Goal: Complete application form: Complete application form

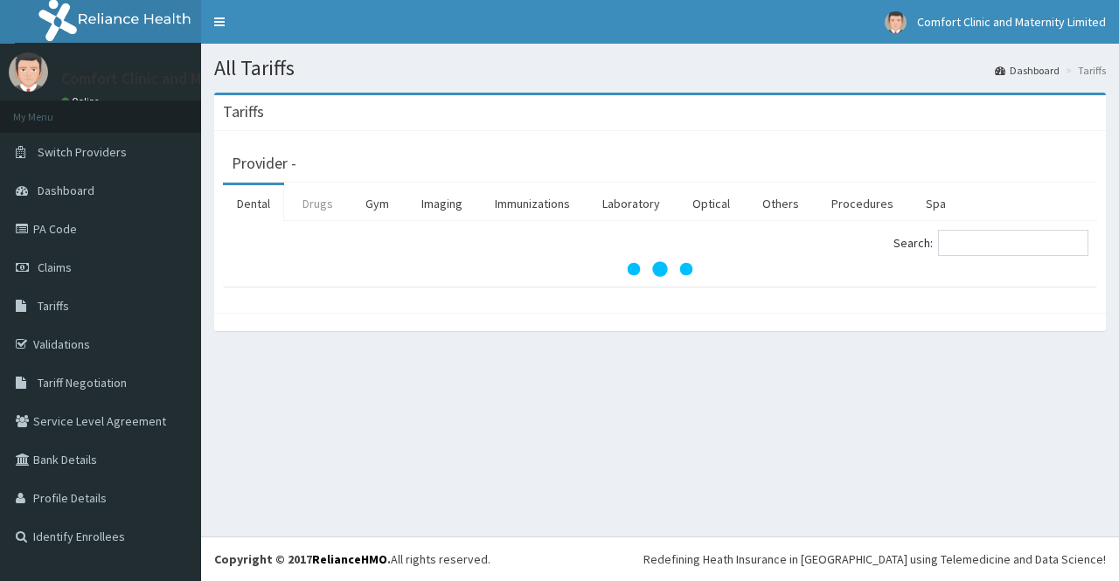
click at [307, 203] on link "Drugs" at bounding box center [318, 203] width 59 height 37
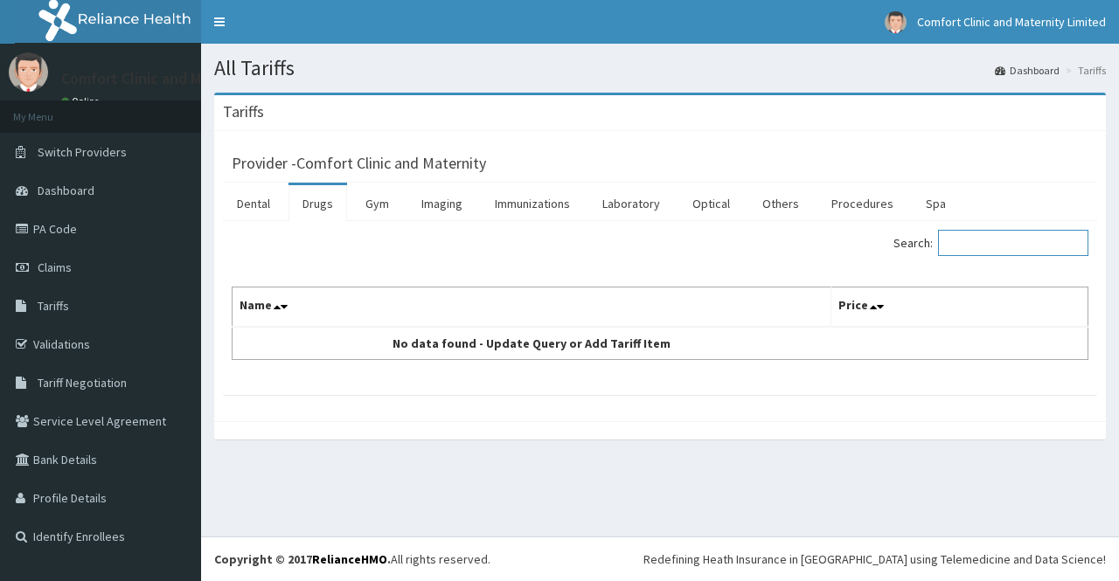
click at [977, 241] on input "Search:" at bounding box center [1013, 243] width 150 height 26
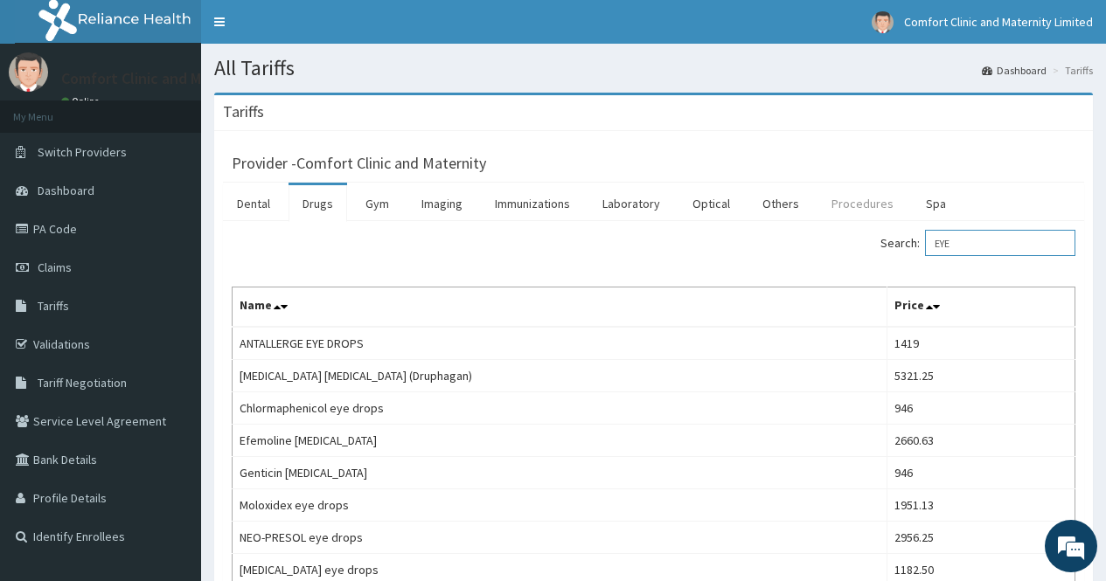
type input "EYE"
click at [851, 194] on link "Procedures" at bounding box center [862, 203] width 90 height 37
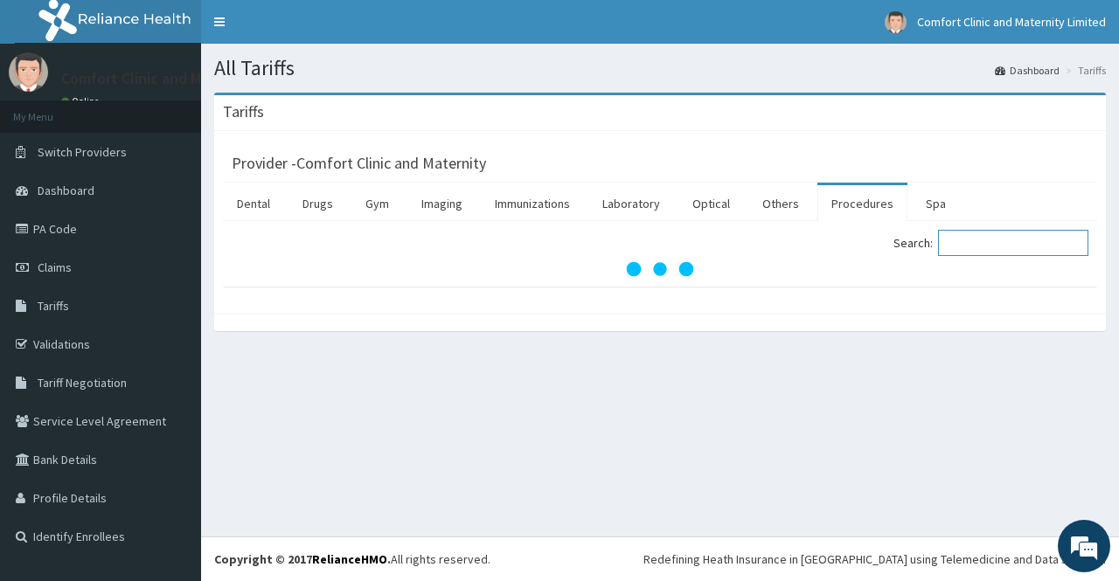
click at [1020, 246] on input "Search:" at bounding box center [1013, 243] width 150 height 26
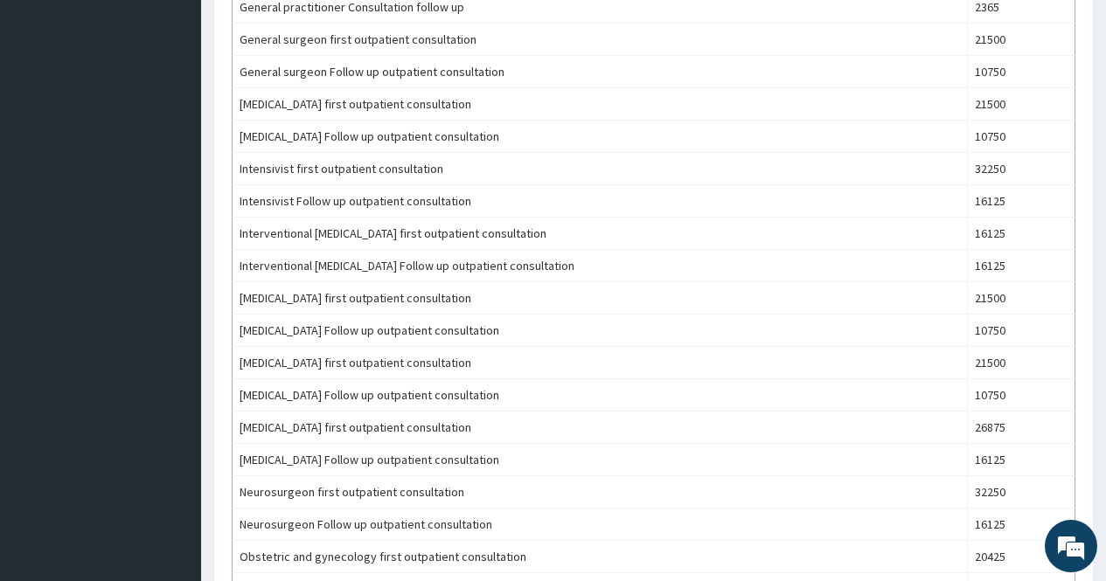
scroll to position [1524, 0]
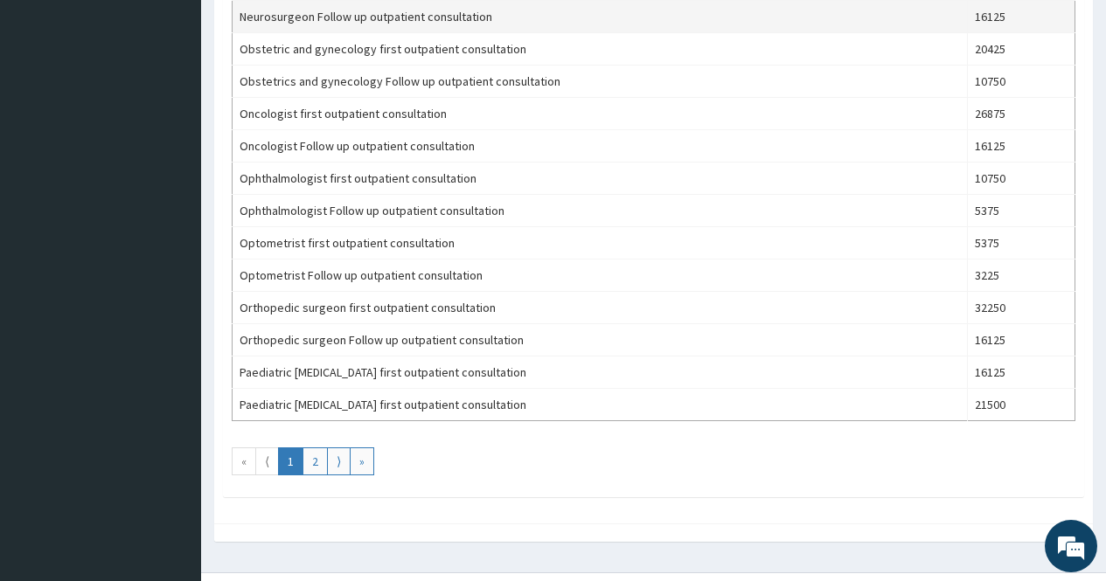
type input "CONSULT"
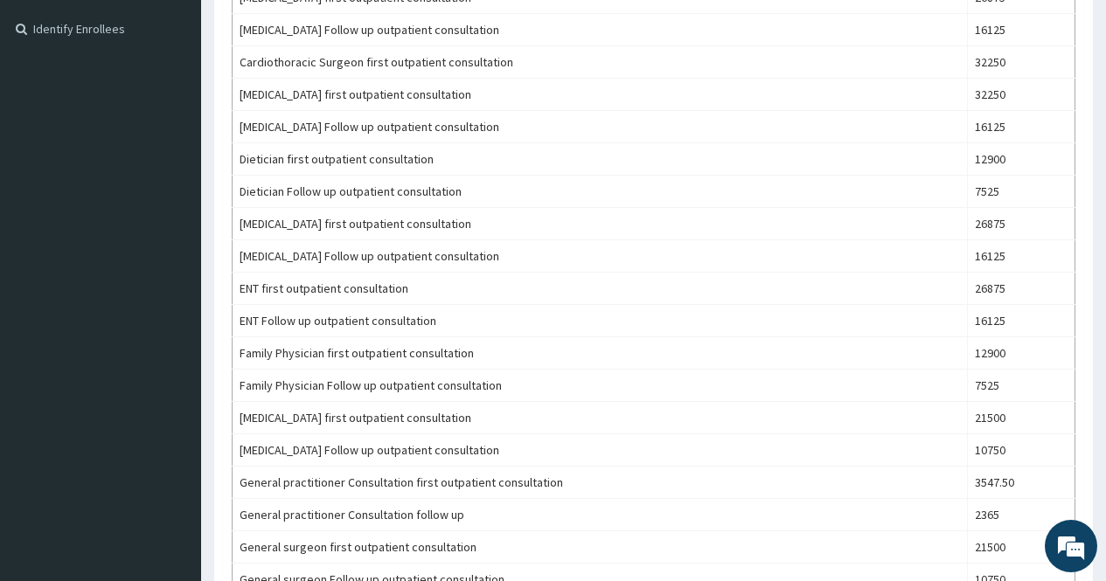
scroll to position [0, 0]
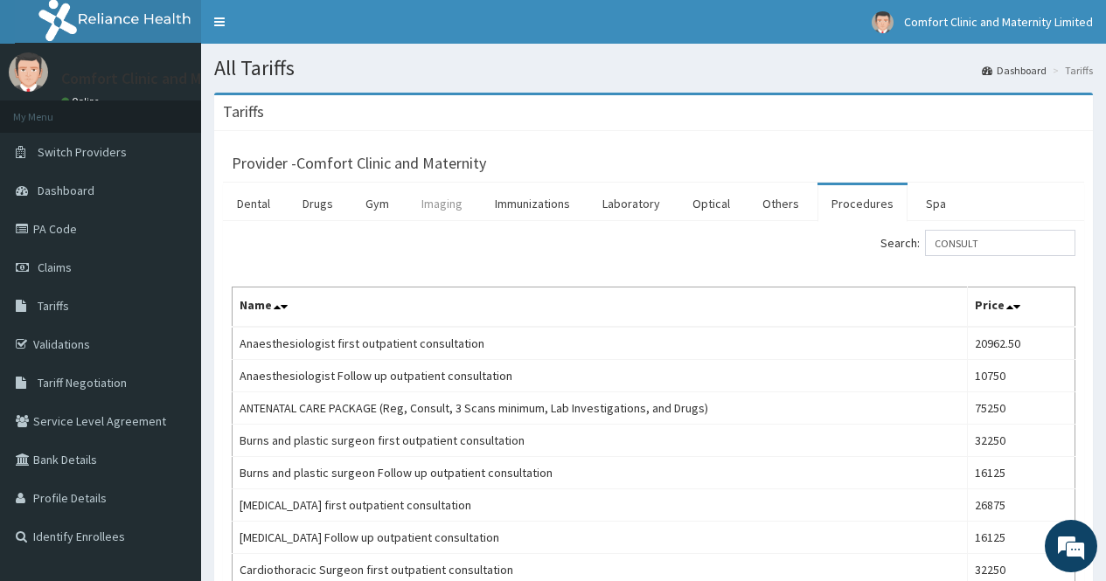
click at [465, 202] on link "Imaging" at bounding box center [441, 203] width 69 height 37
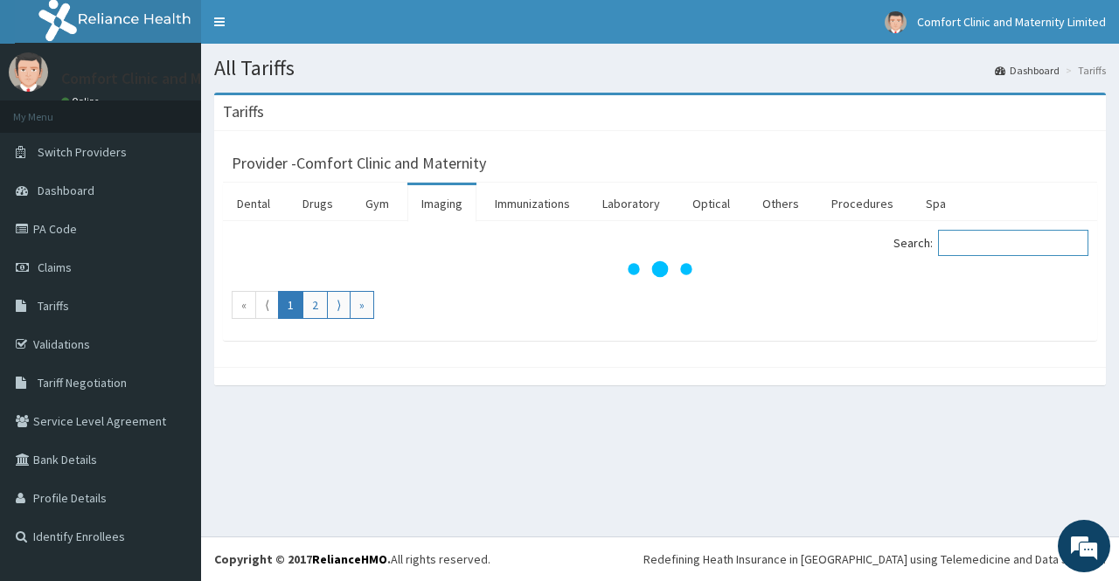
click at [1002, 242] on input "Search:" at bounding box center [1013, 243] width 150 height 26
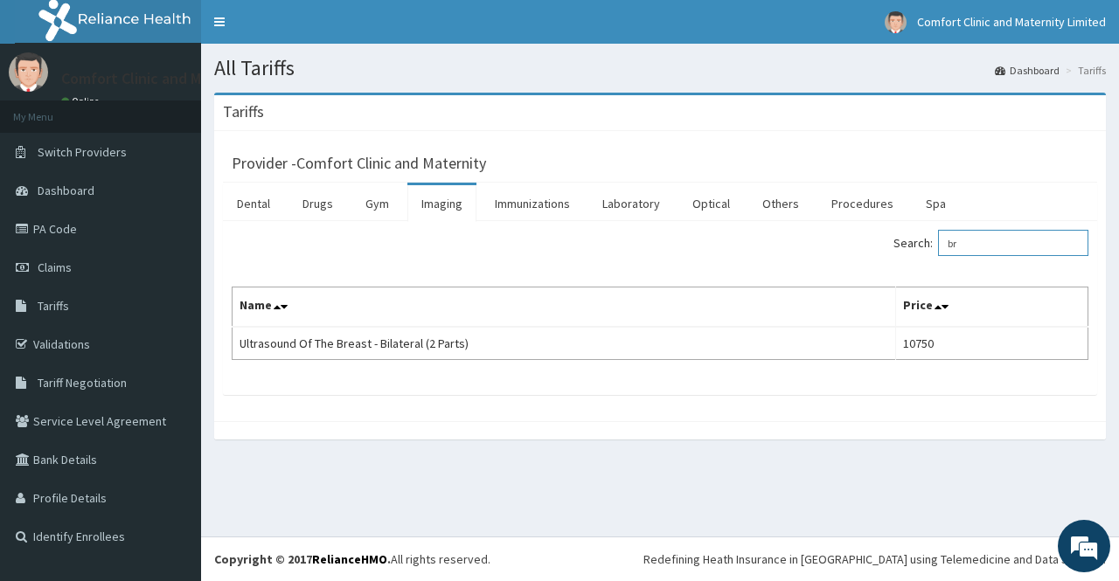
type input "b"
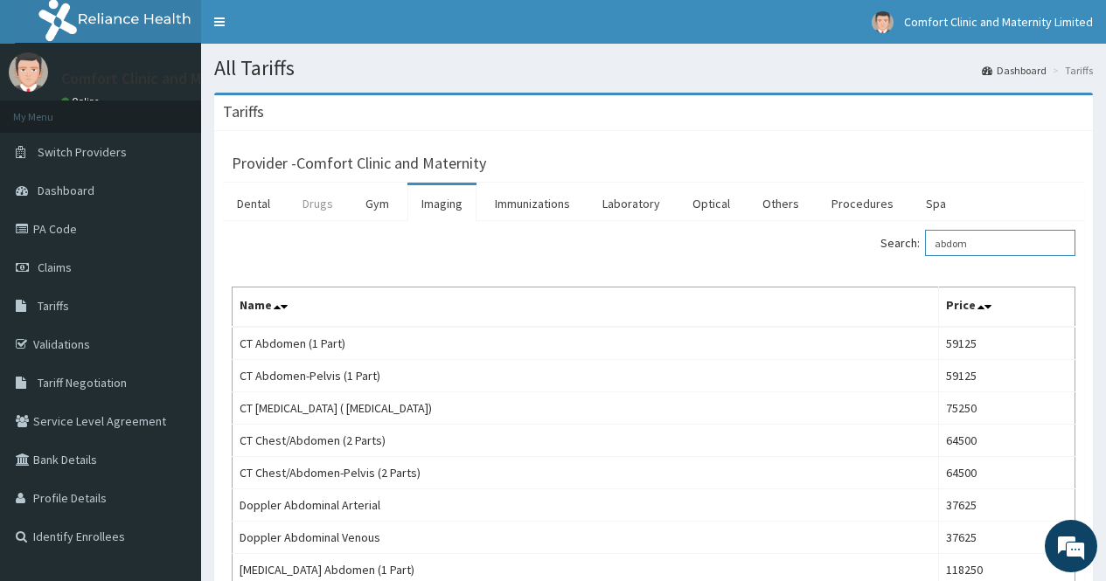
type input "abdom"
click at [316, 205] on link "Drugs" at bounding box center [318, 203] width 59 height 37
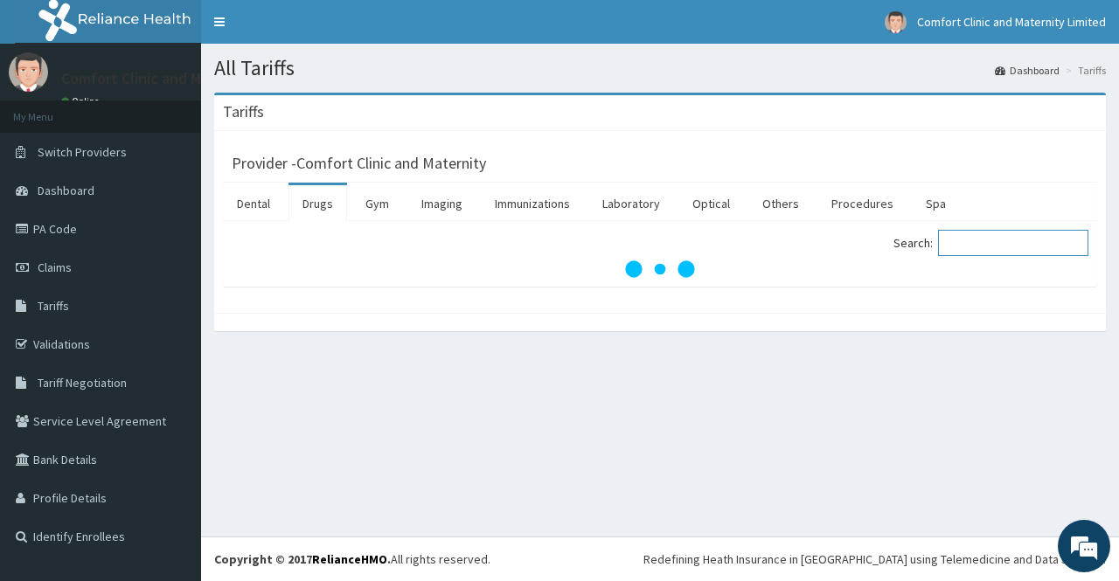
click at [963, 249] on input "Search:" at bounding box center [1013, 243] width 150 height 26
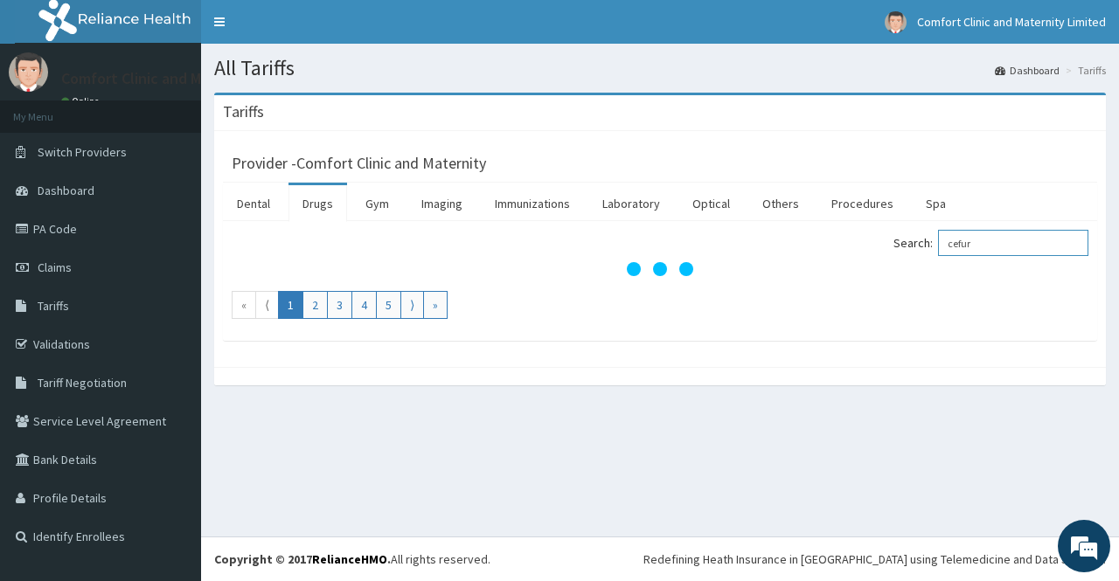
click at [963, 249] on input "cefur" at bounding box center [1013, 243] width 150 height 26
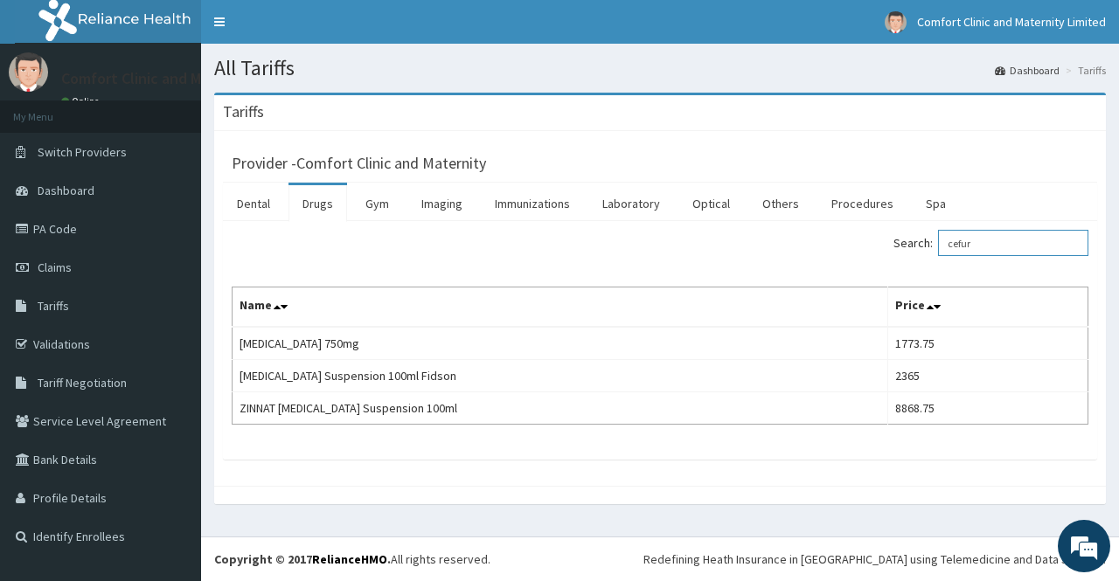
type input "cefur"
click at [83, 235] on link "PA Code" at bounding box center [100, 229] width 201 height 38
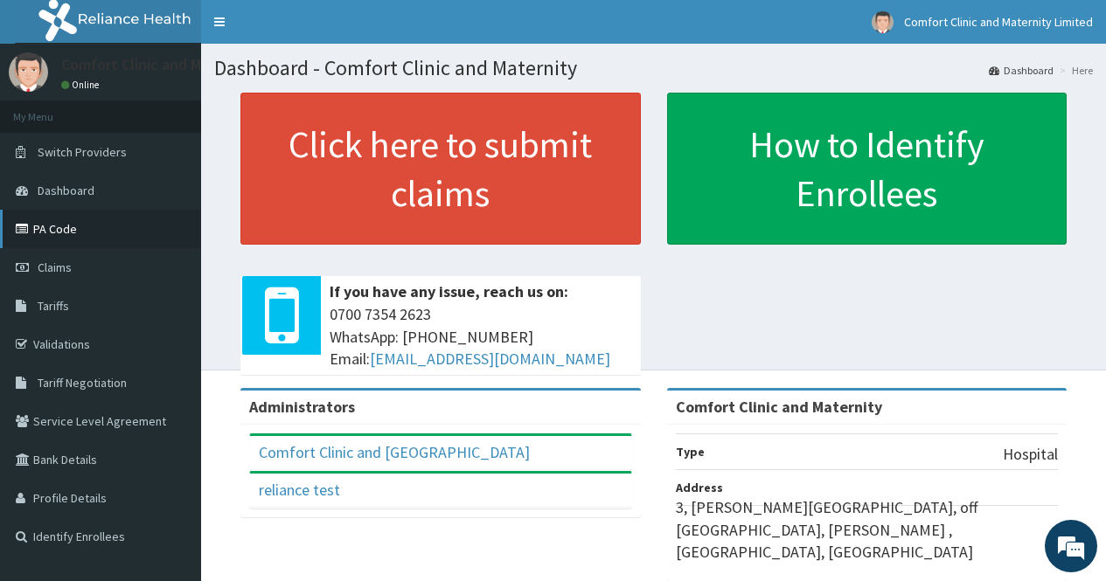
click at [45, 220] on link "PA Code" at bounding box center [100, 229] width 201 height 38
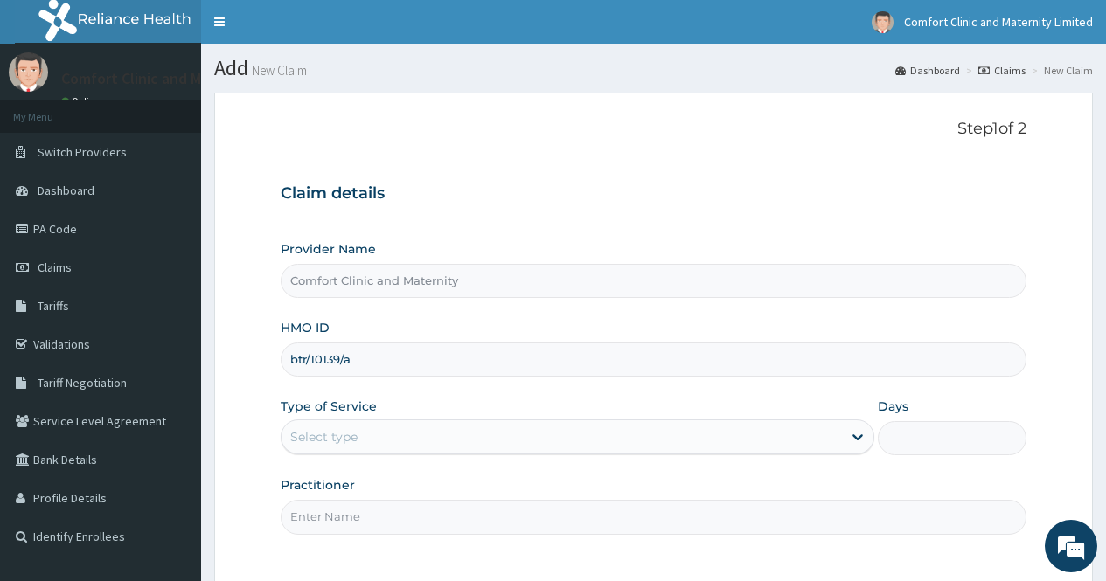
type input "btr/10139/a"
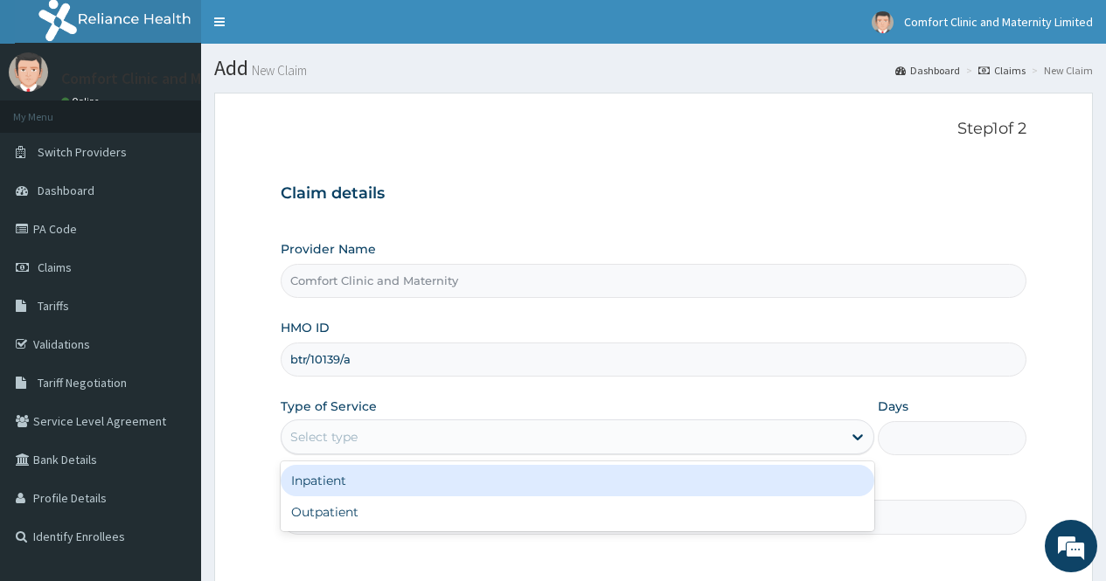
click at [574, 441] on div "Select type" at bounding box center [562, 437] width 560 height 28
click at [499, 479] on div "Inpatient" at bounding box center [578, 480] width 594 height 31
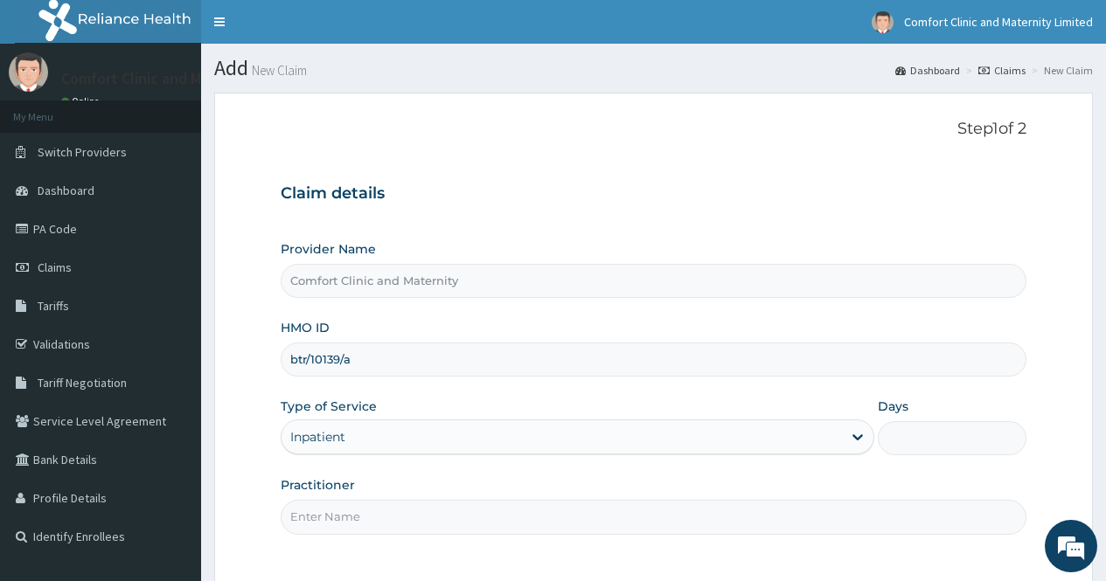
click at [496, 497] on div "Practitioner" at bounding box center [654, 505] width 746 height 58
click at [494, 507] on input "Practitioner" at bounding box center [654, 517] width 746 height 34
type input "dr [PERSON_NAME]"
click at [908, 439] on input "Days" at bounding box center [952, 438] width 149 height 34
type input "1"
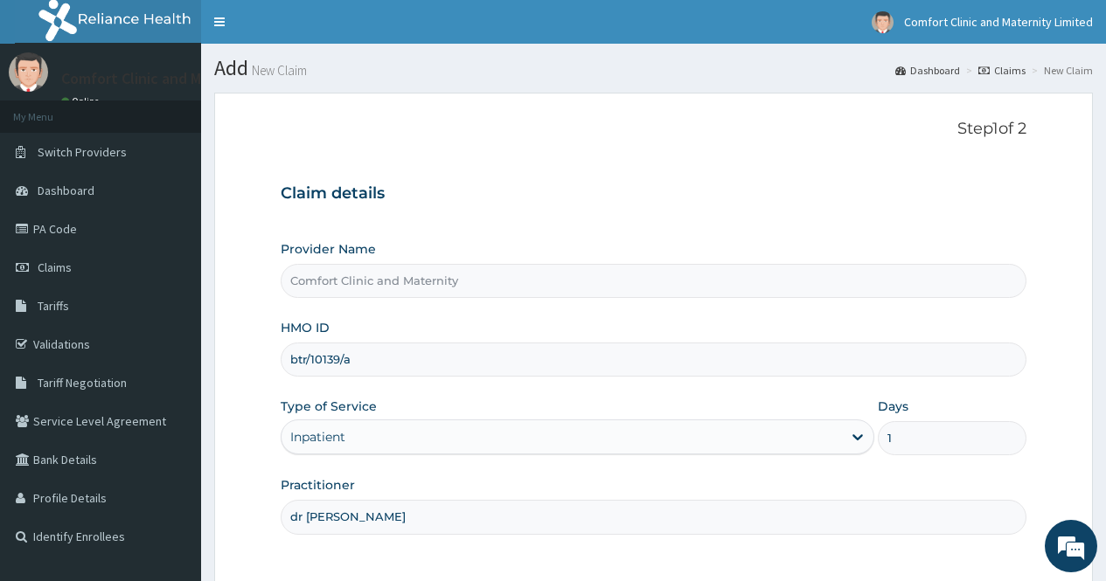
click at [887, 471] on div "Provider Name Comfort Clinic and Maternity HMO ID btr/10139/a Type of Service I…" at bounding box center [654, 387] width 746 height 294
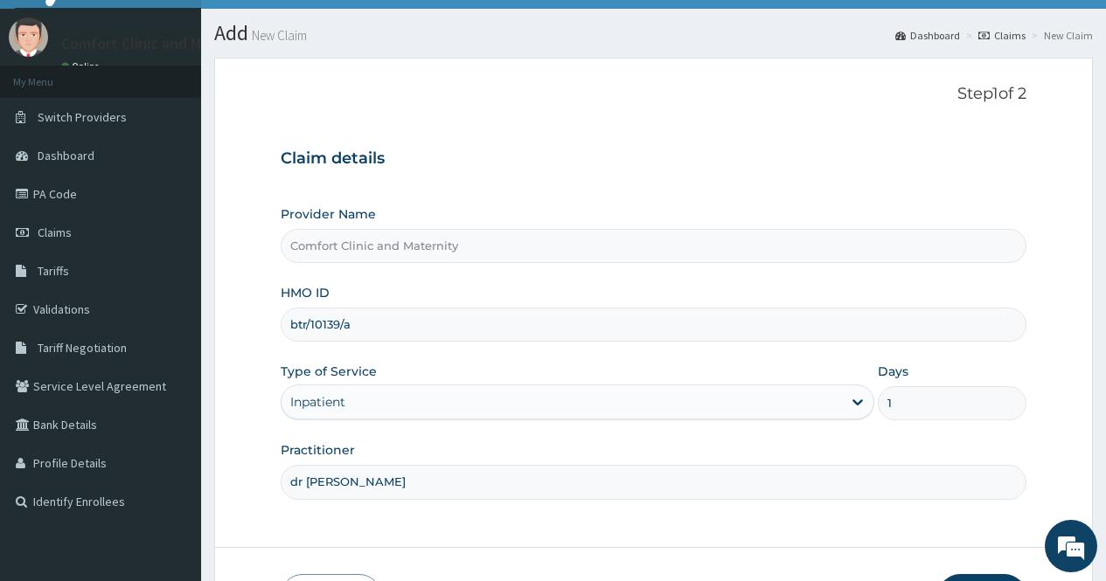
scroll to position [158, 0]
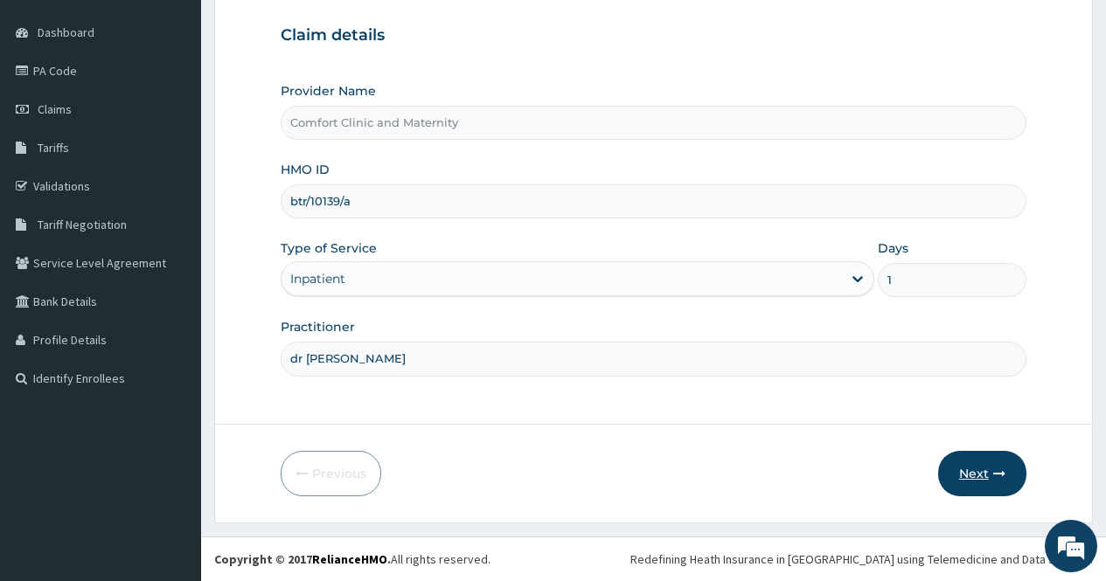
click at [998, 474] on icon "button" at bounding box center [999, 474] width 12 height 12
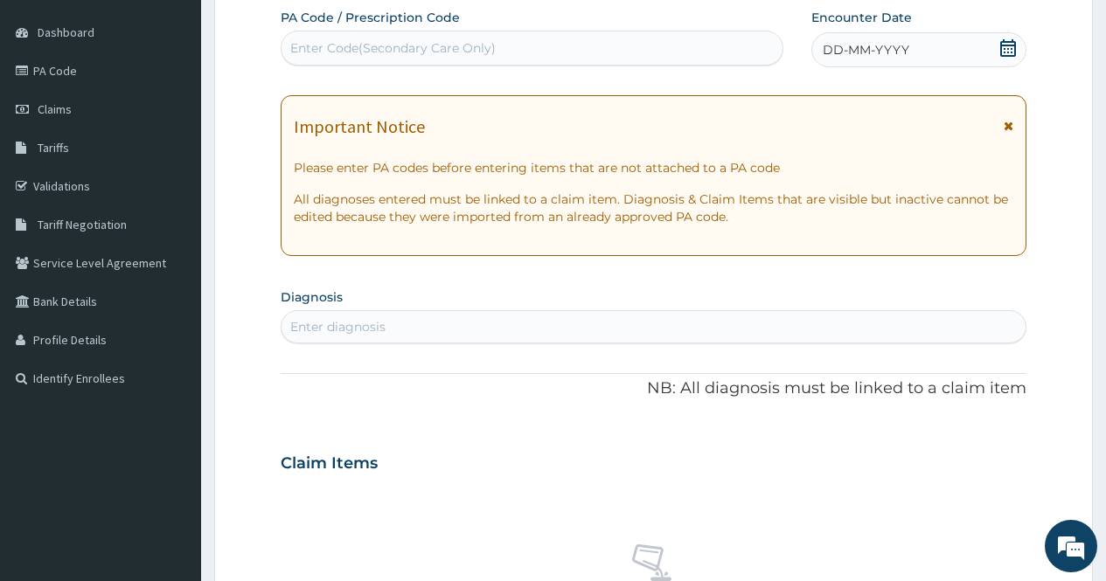
click at [667, 45] on div "Enter Code(Secondary Care Only)" at bounding box center [532, 48] width 500 height 28
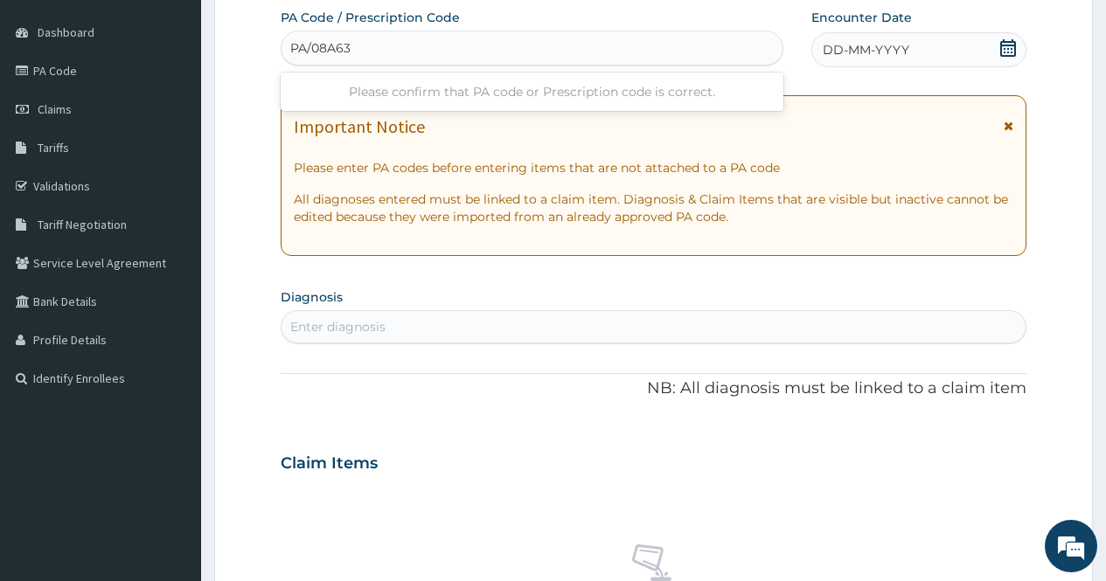
type input "PA/08A633"
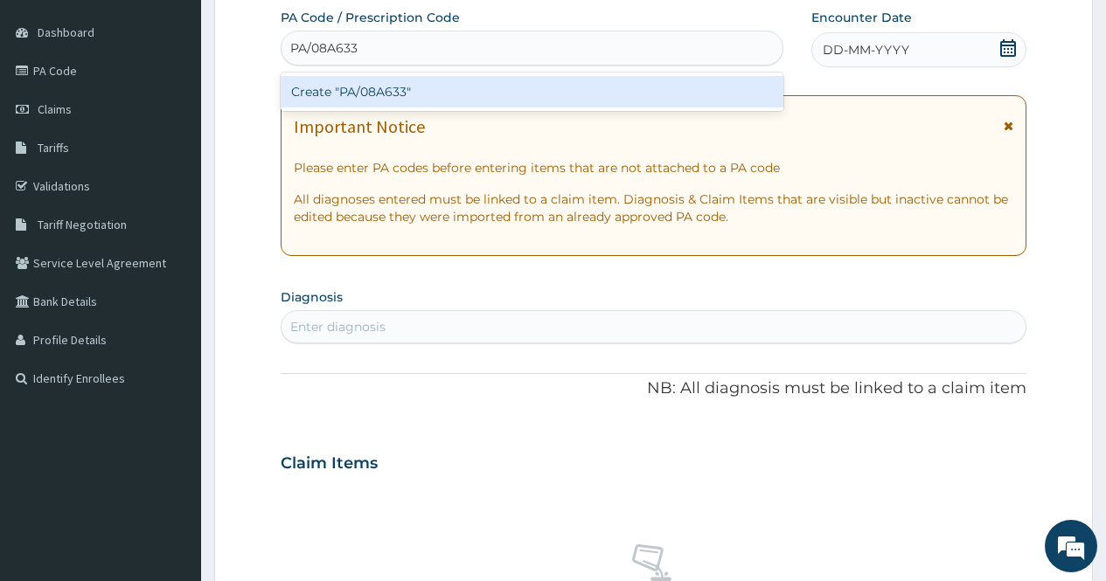
click at [666, 88] on div "Create "PA/08A633"" at bounding box center [532, 91] width 502 height 31
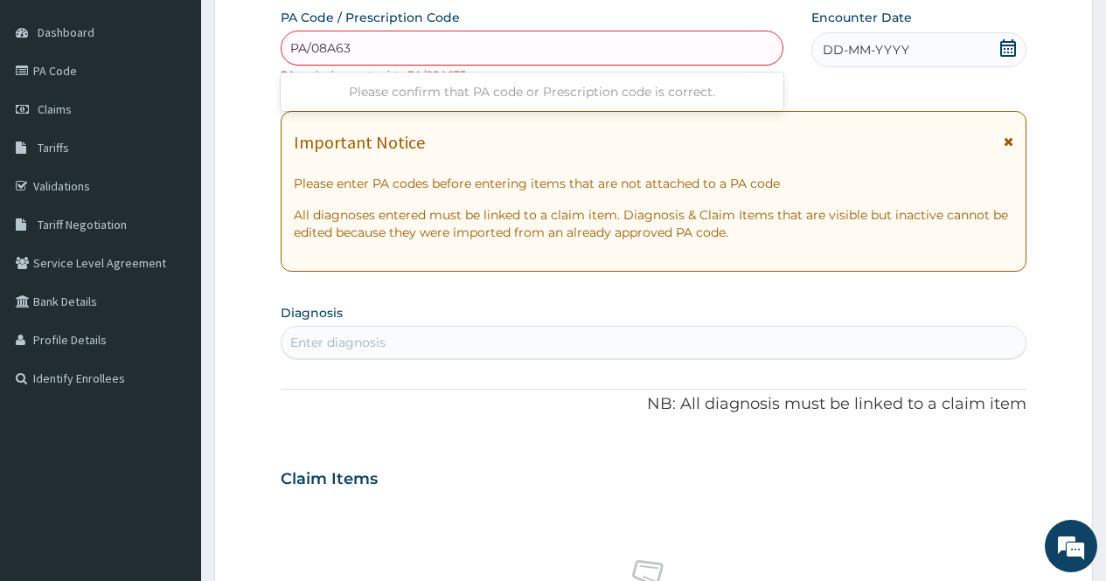
type input "PA/08A633"
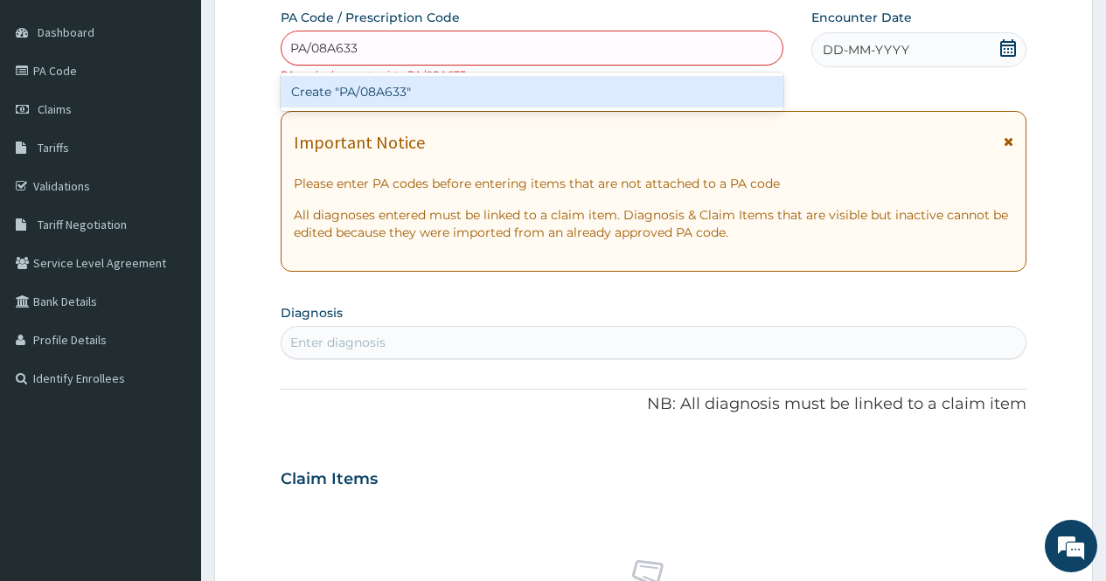
click at [508, 94] on div "Create "PA/08A633"" at bounding box center [532, 91] width 502 height 31
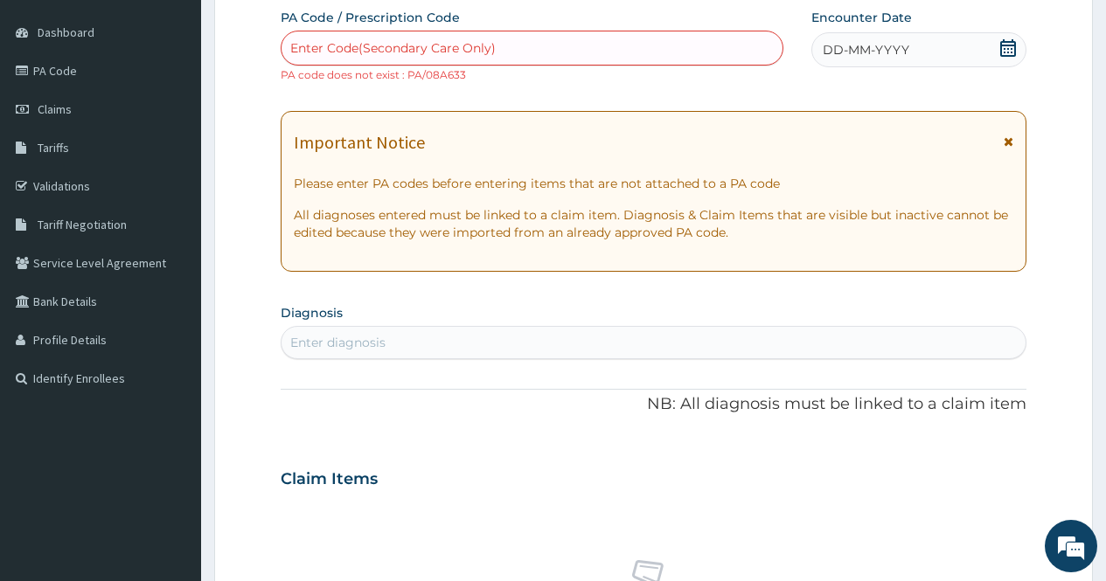
click at [468, 58] on div "Enter Code(Secondary Care Only)" at bounding box center [532, 48] width 500 height 28
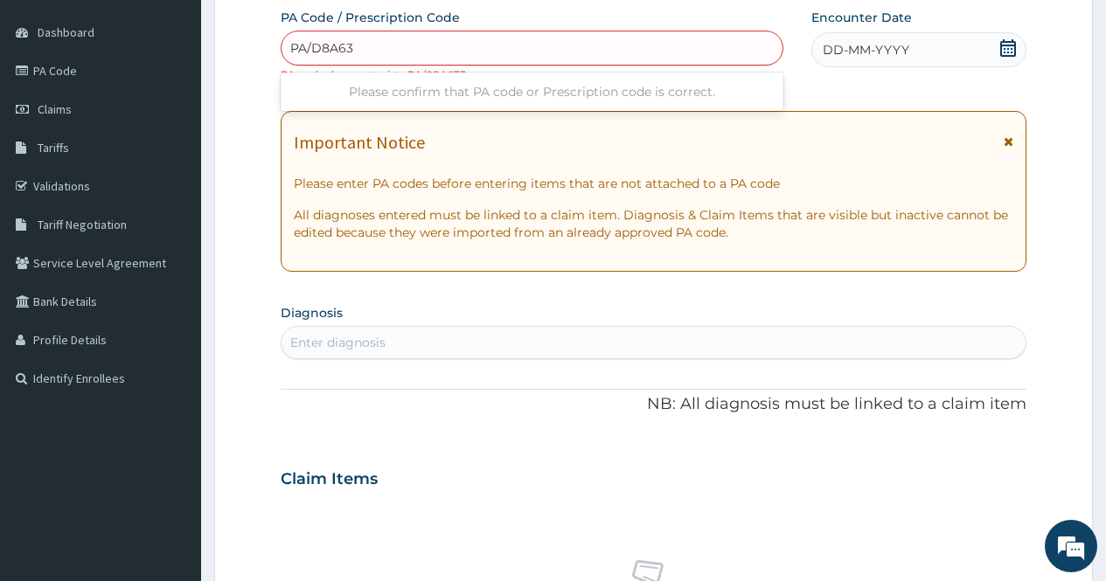
type input "PA/D8A633"
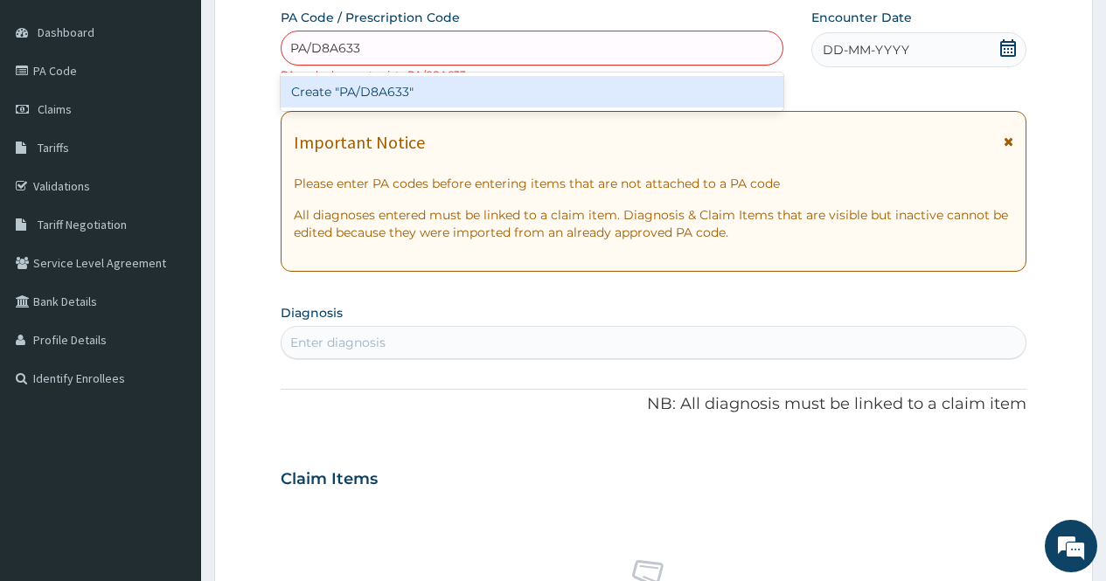
click at [475, 84] on div "Create "PA/D8A633"" at bounding box center [532, 91] width 502 height 31
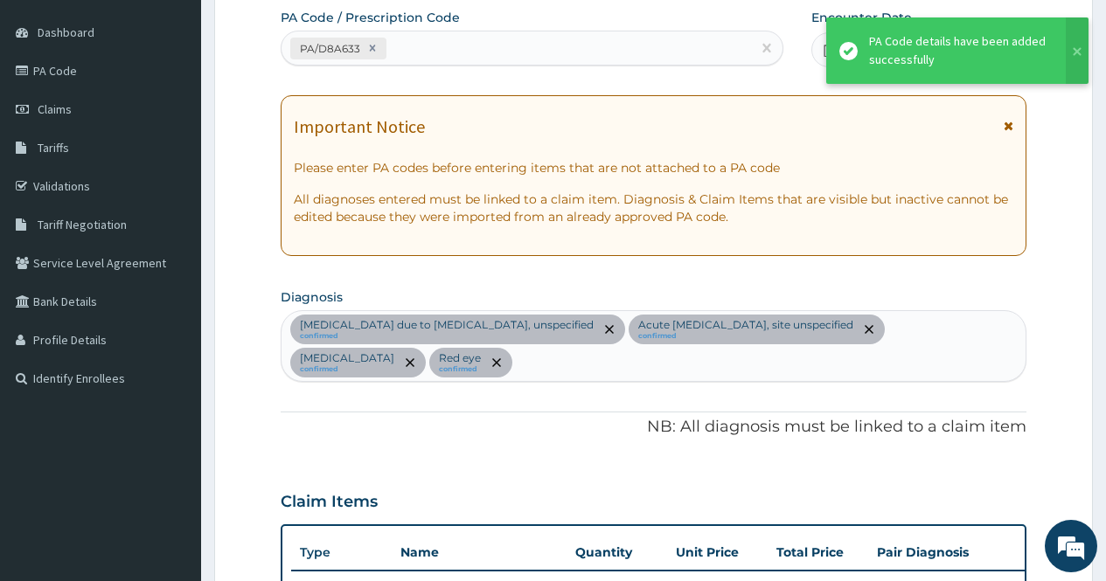
scroll to position [1555, 0]
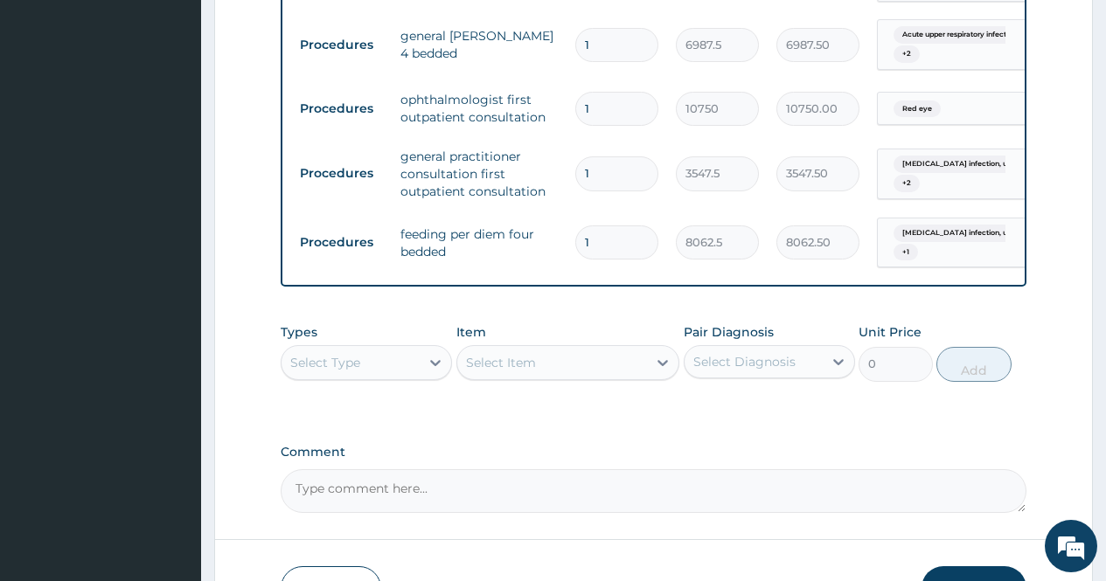
scroll to position [1625, 0]
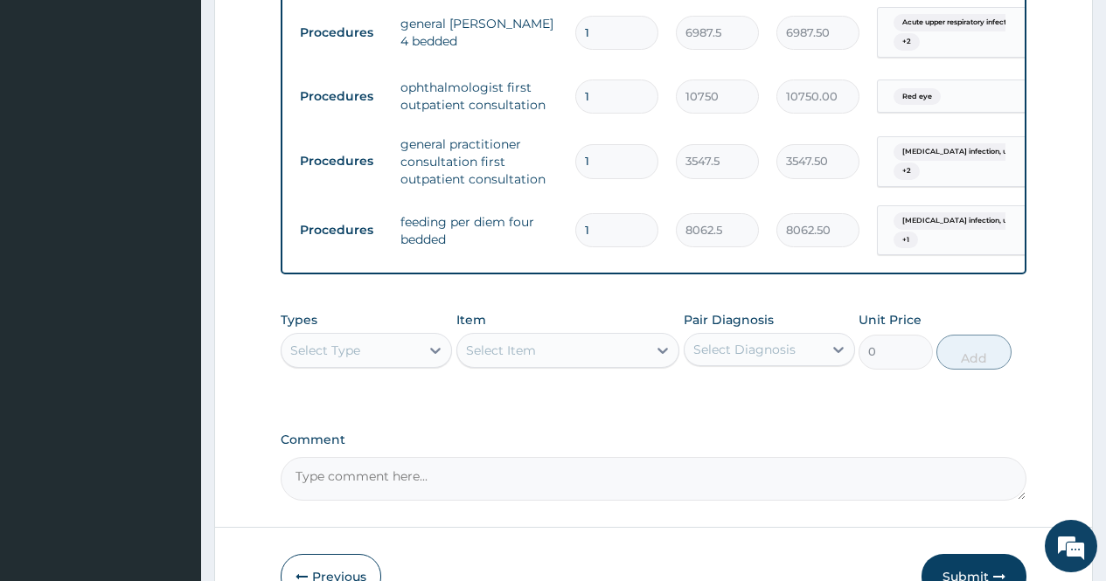
click at [349, 574] on button "Previous" at bounding box center [331, 576] width 101 height 45
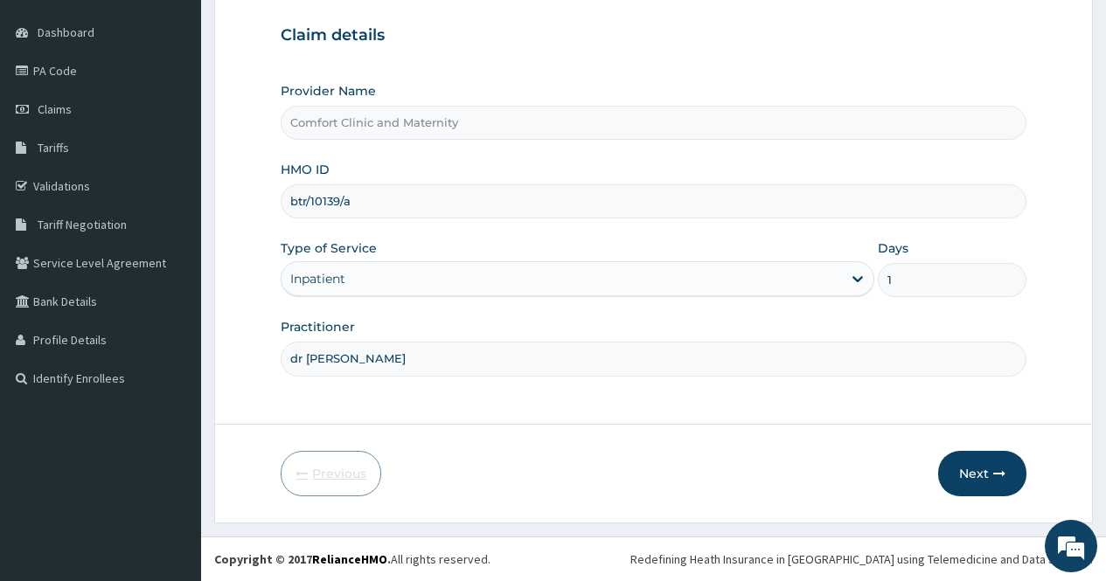
scroll to position [158, 0]
click at [47, 67] on link "PA Code" at bounding box center [100, 71] width 201 height 38
